Goal: Information Seeking & Learning: Learn about a topic

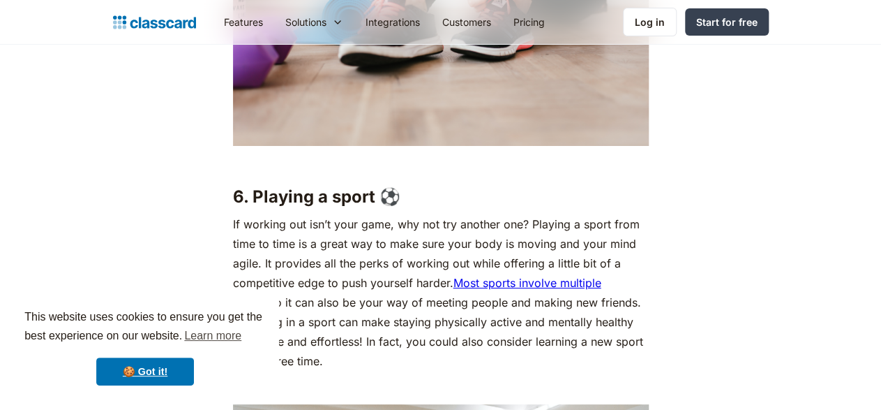
scroll to position [4710, 0]
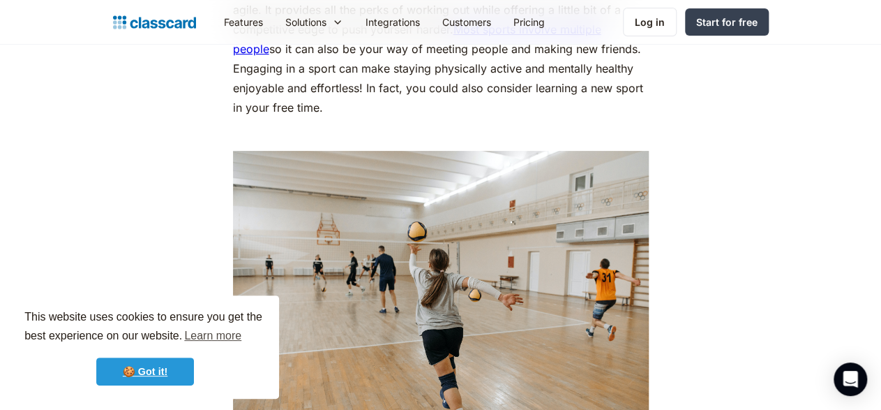
click at [154, 373] on link "🍪 Got it!" at bounding box center [145, 371] width 98 height 28
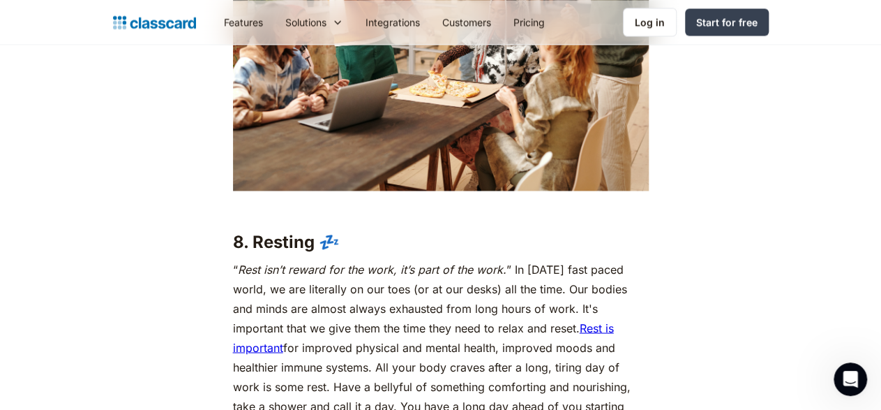
scroll to position [5768, 0]
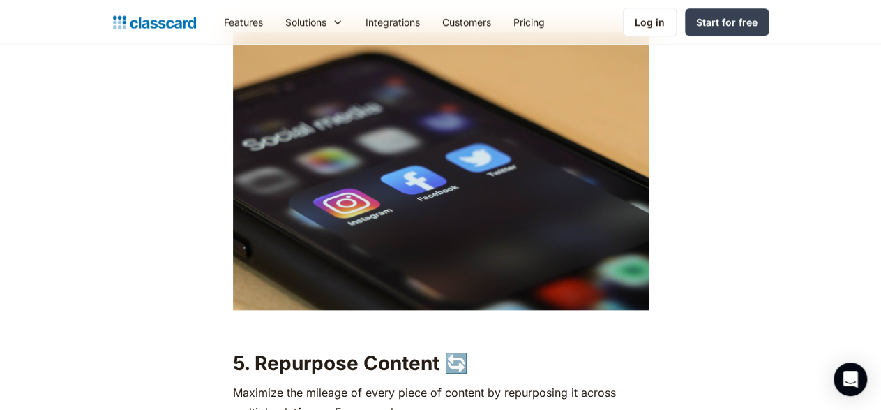
scroll to position [2822, 0]
